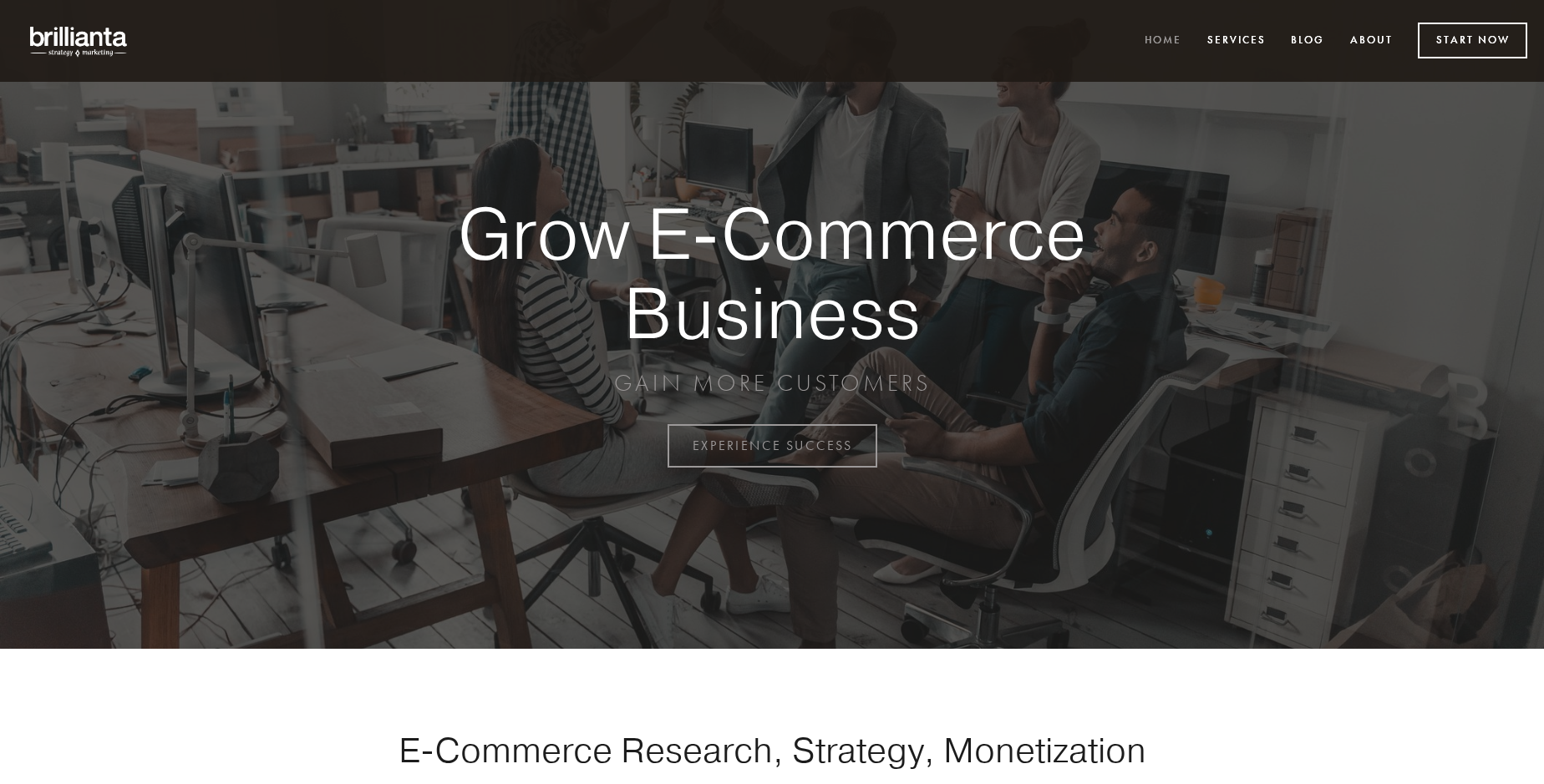
scroll to position [4380, 0]
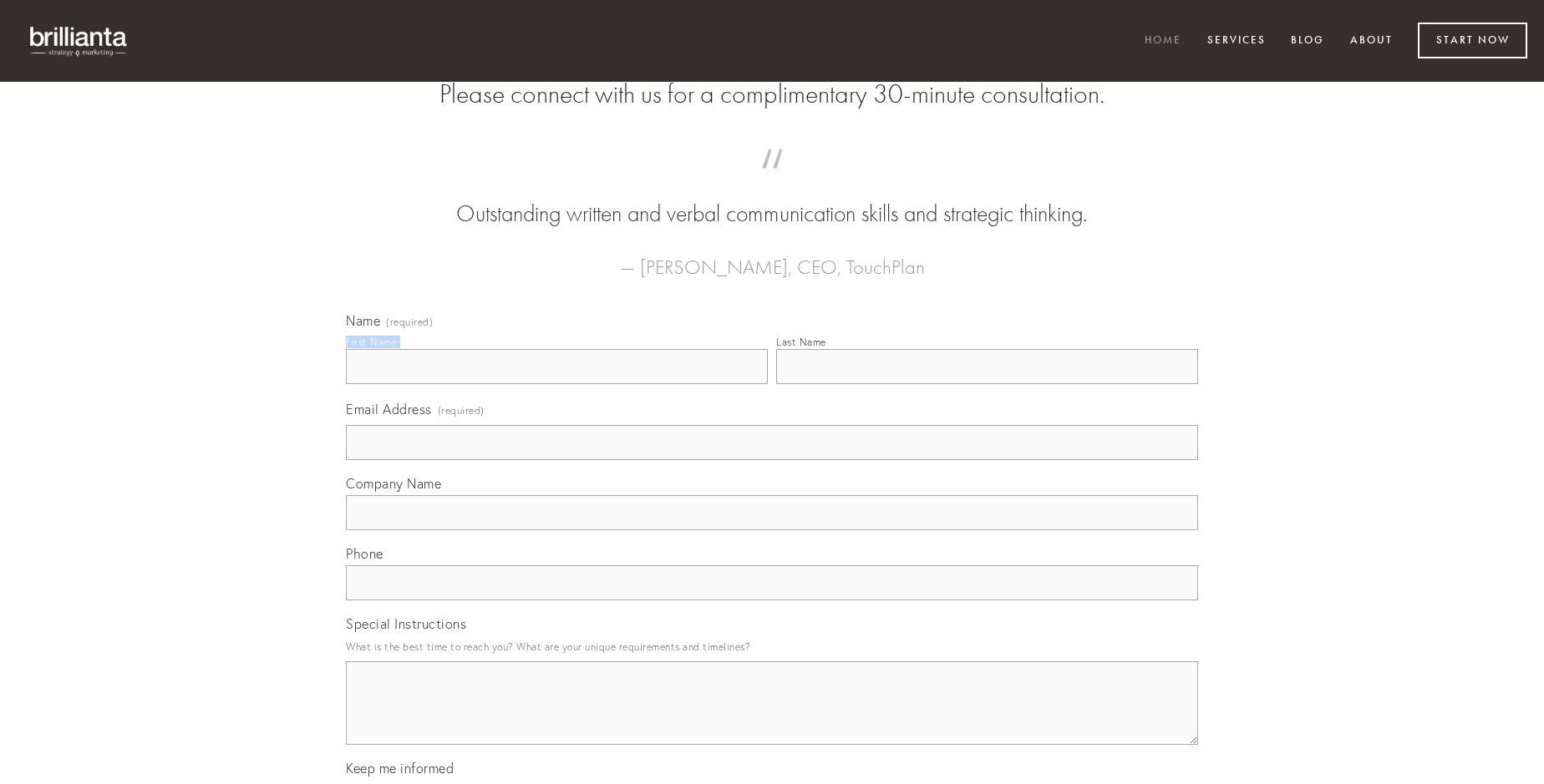
type input "[PERSON_NAME]"
click at [987, 384] on input "Last Name" at bounding box center [987, 366] width 422 height 35
type input "[PERSON_NAME]"
click at [772, 461] on input "Email Address (required)" at bounding box center [772, 443] width 852 height 35
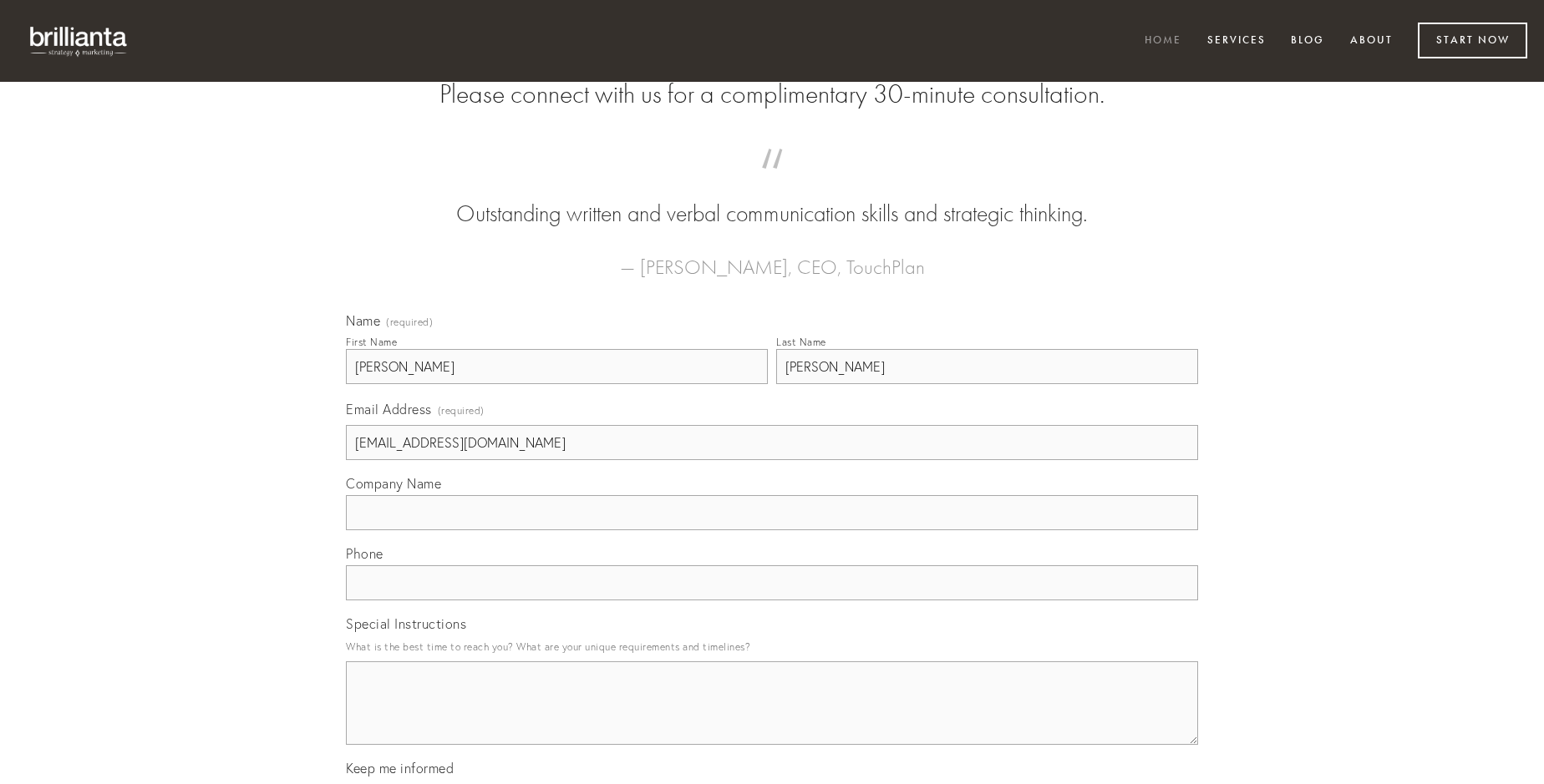
type input "[EMAIL_ADDRESS][DOMAIN_NAME]"
click at [772, 531] on input "Company Name" at bounding box center [772, 513] width 852 height 35
type input "cupio"
click at [772, 600] on input "text" at bounding box center [772, 584] width 852 height 35
click at [772, 718] on textarea "Special Instructions" at bounding box center [772, 702] width 852 height 84
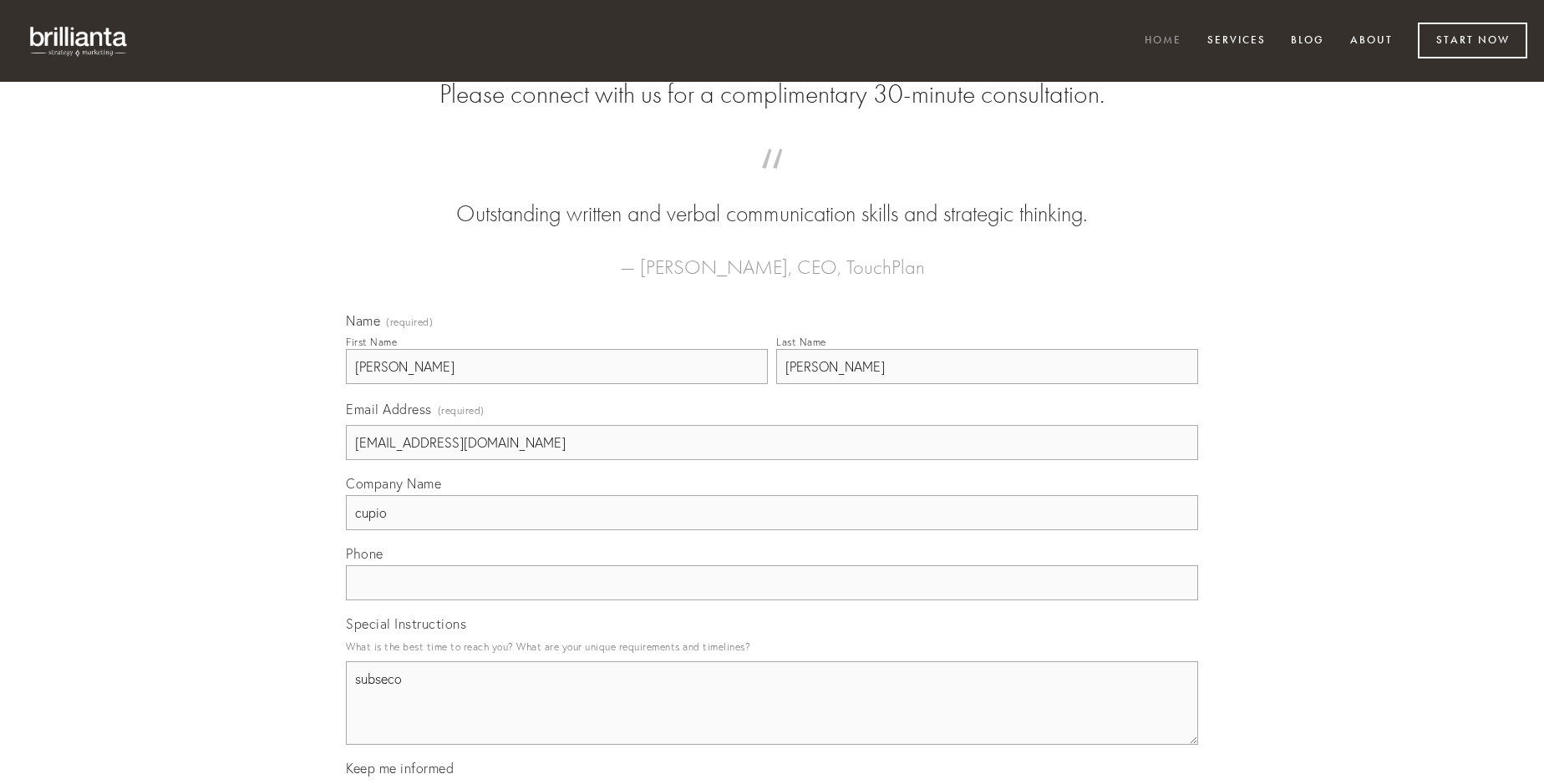
type textarea "subseco"
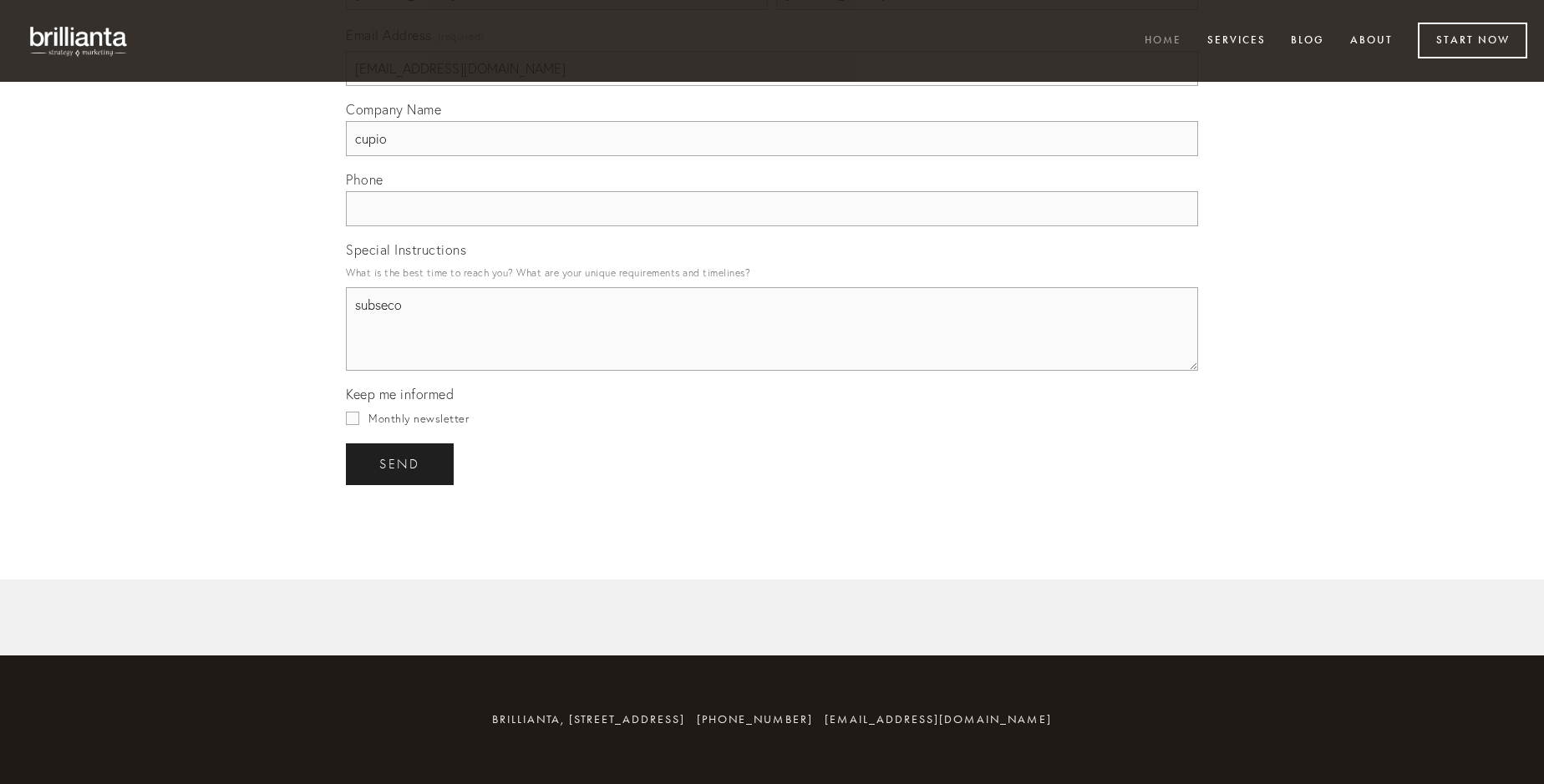
click at [401, 464] on span "send" at bounding box center [400, 464] width 41 height 15
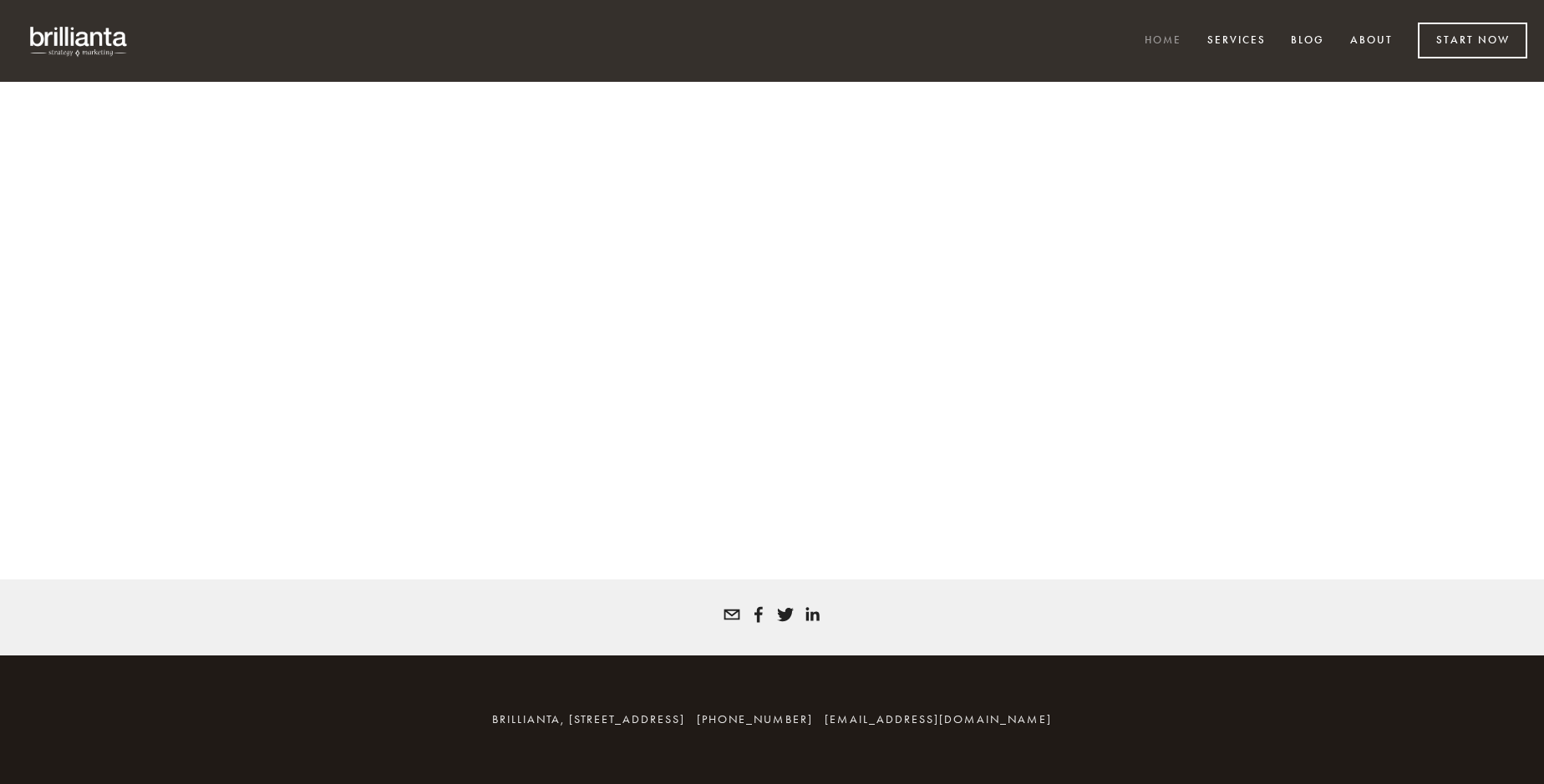
scroll to position [4357, 0]
